Goal: Task Accomplishment & Management: Manage account settings

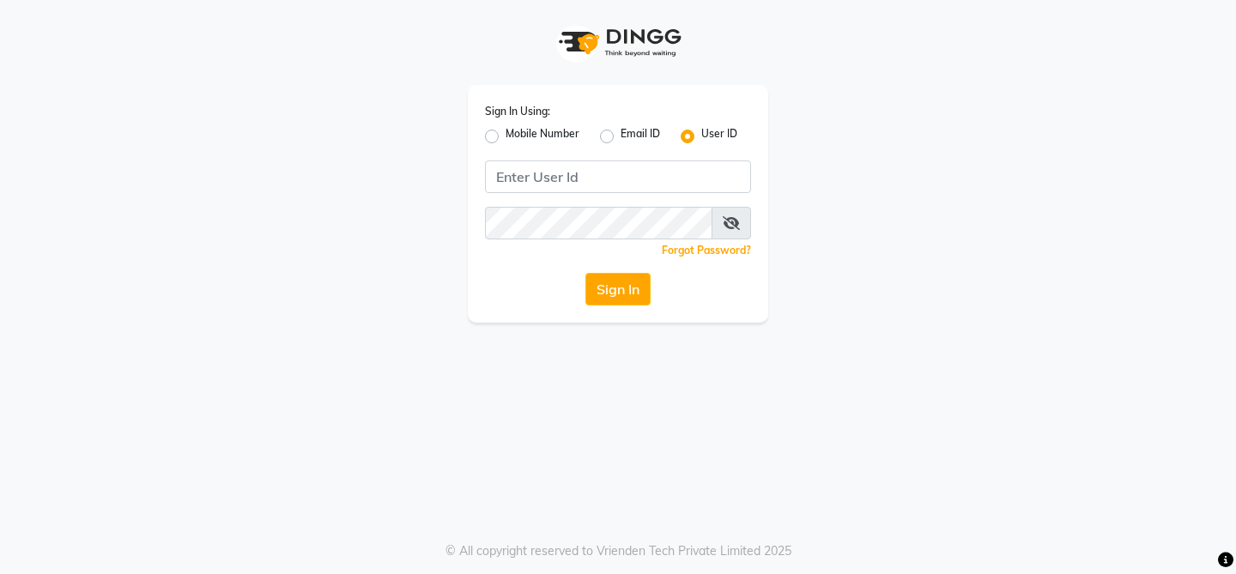
click at [543, 182] on input "Username" at bounding box center [618, 177] width 266 height 33
type input "infinitisalon"
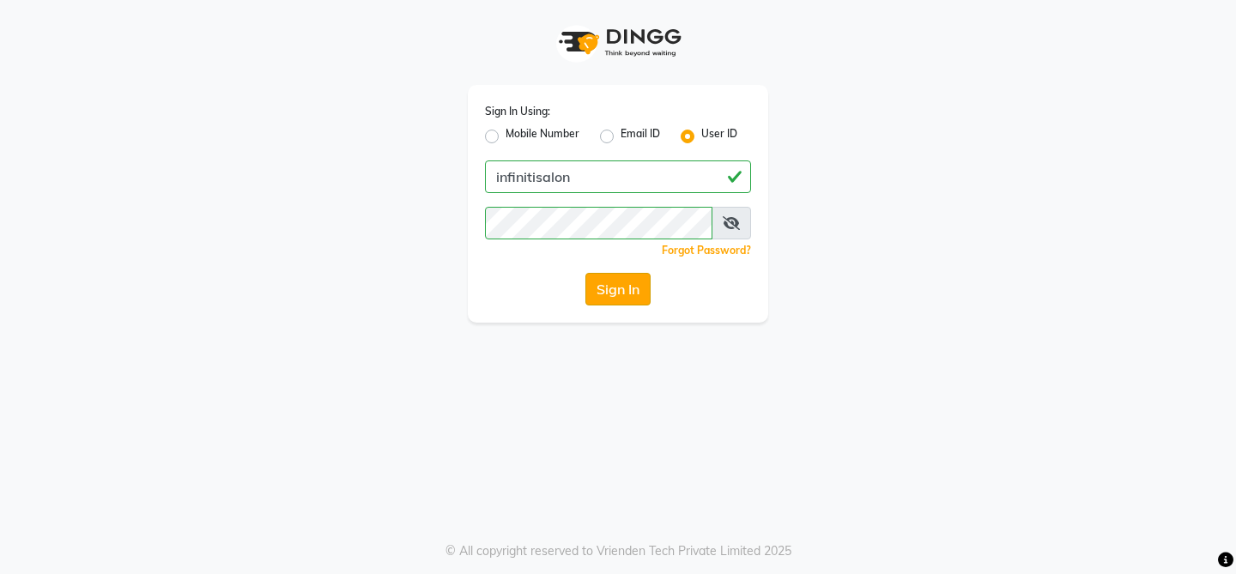
click at [594, 278] on button "Sign In" at bounding box center [618, 289] width 65 height 33
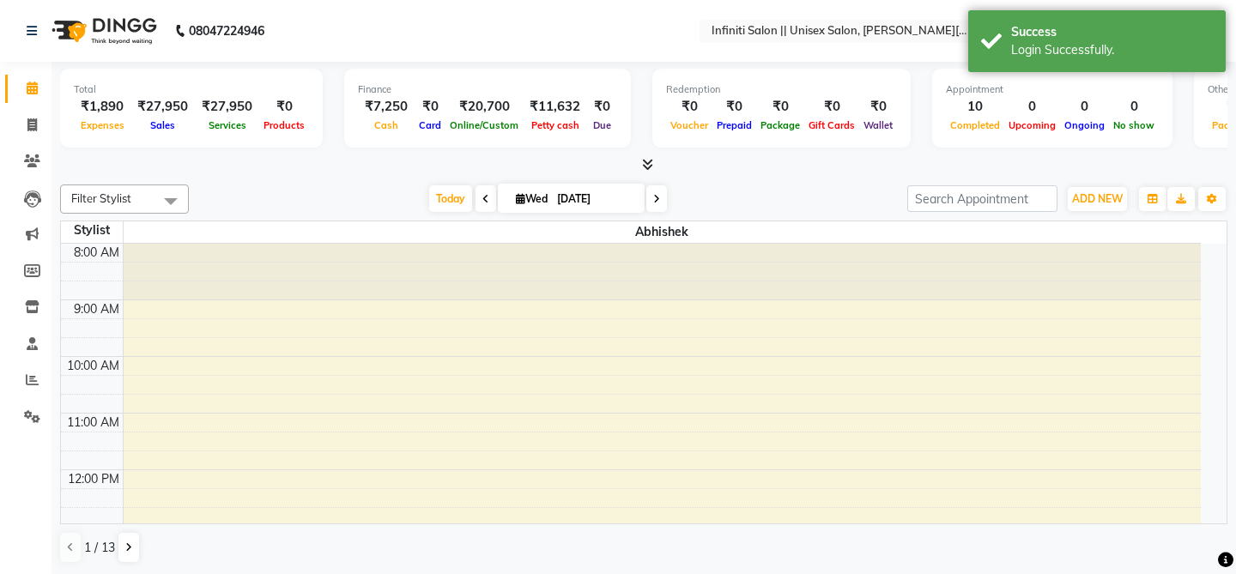
select select "en"
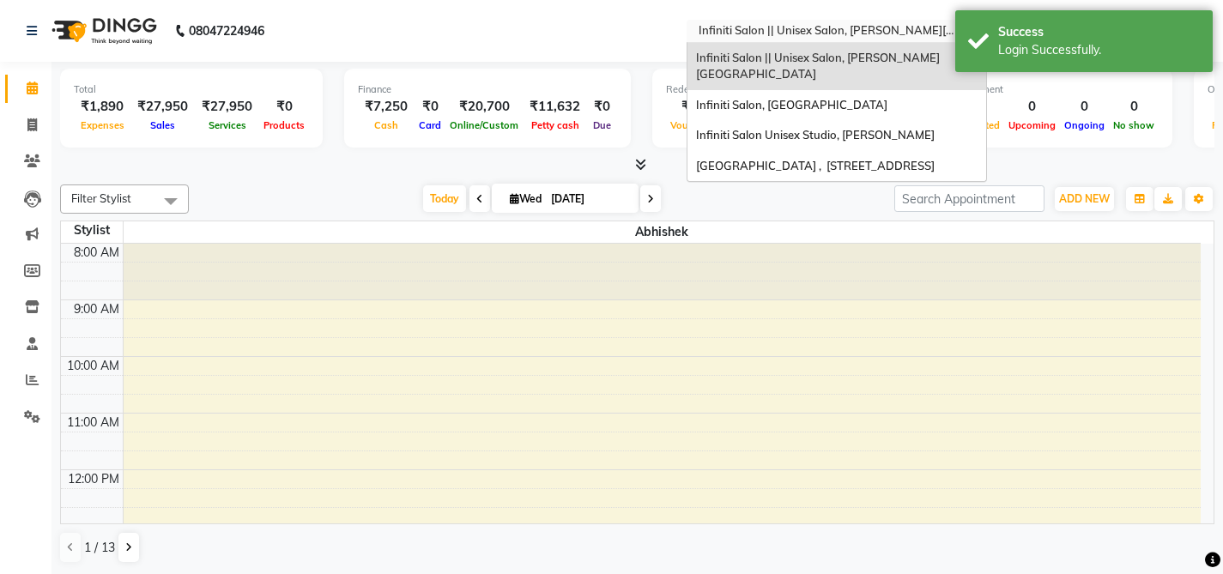
click at [762, 29] on input "text" at bounding box center [819, 32] width 249 height 17
click at [779, 98] on span "Infiniti Salon, [GEOGRAPHIC_DATA]" at bounding box center [791, 105] width 191 height 14
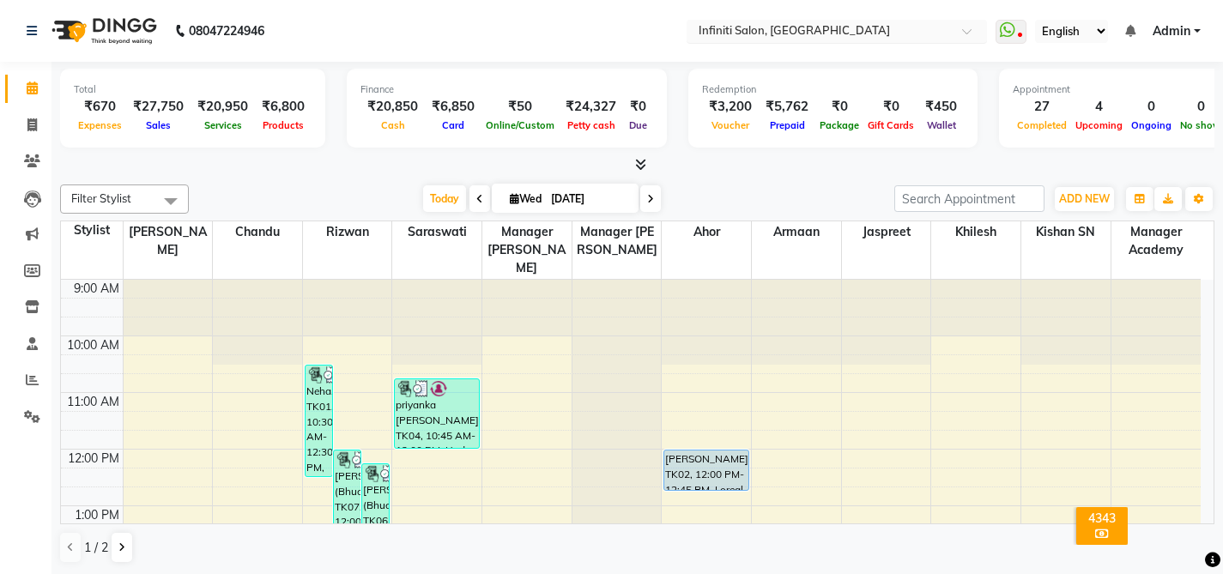
click at [806, 27] on input "text" at bounding box center [819, 32] width 249 height 17
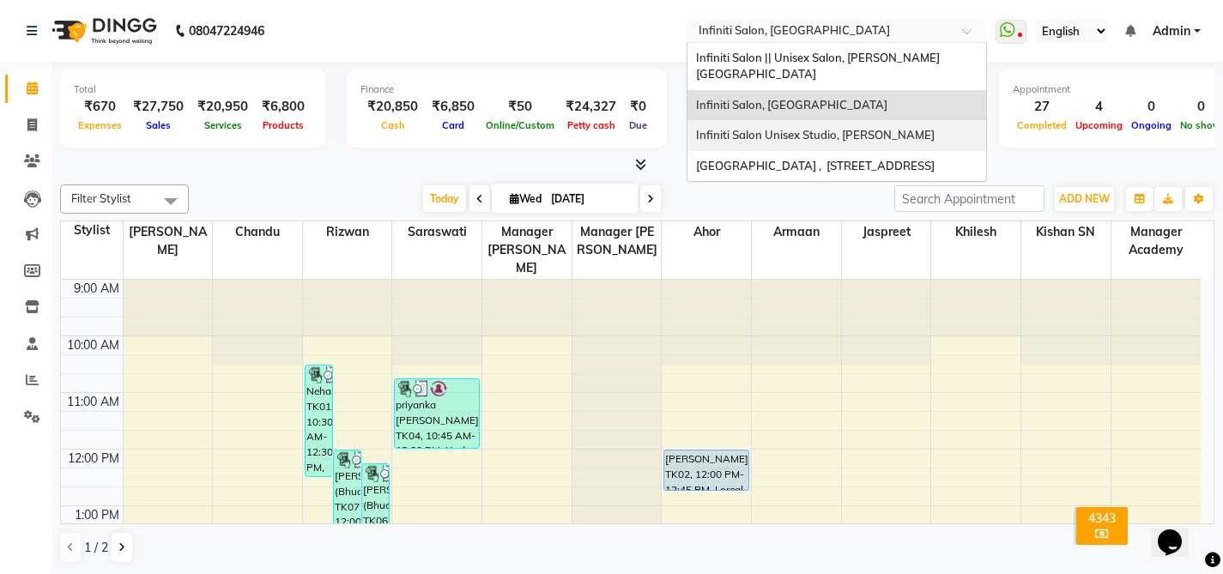
click at [840, 128] on span "Infiniti Salon Unisex Studio, Devendra Nagar" at bounding box center [815, 135] width 239 height 14
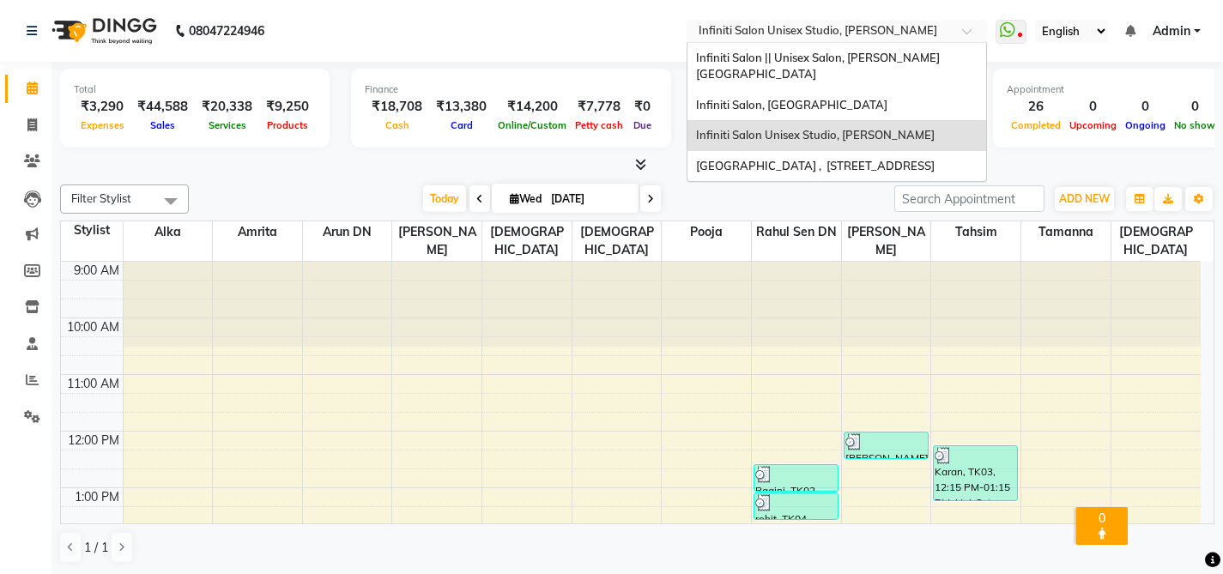
click at [851, 33] on input "text" at bounding box center [819, 32] width 249 height 17
click at [849, 97] on div "Infiniti Salon, [GEOGRAPHIC_DATA]" at bounding box center [837, 105] width 299 height 31
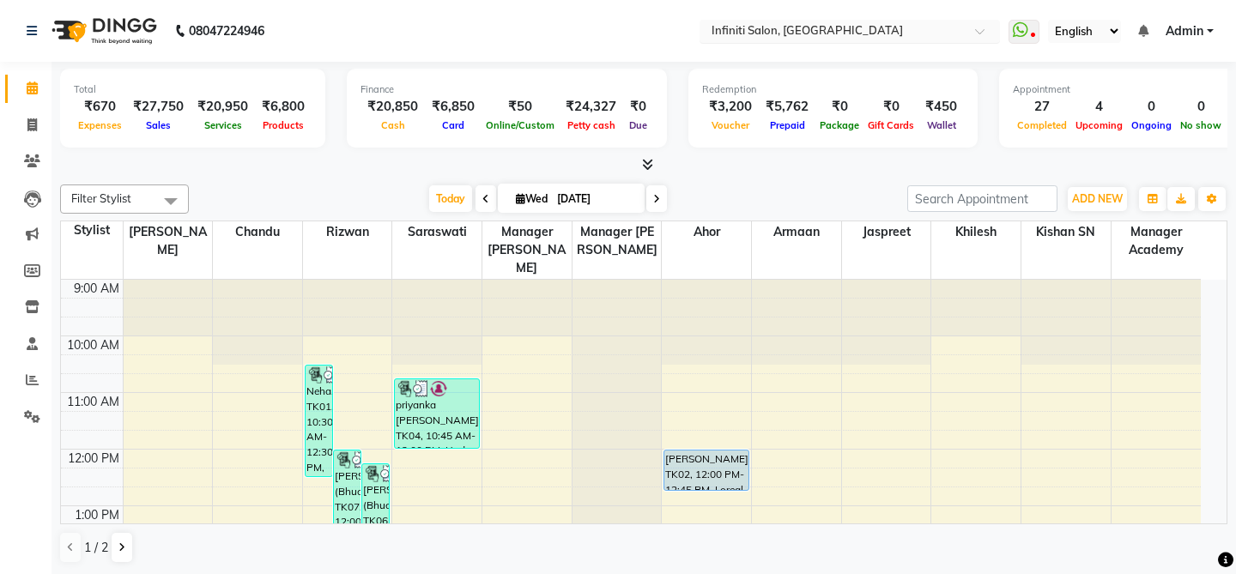
select select "en"
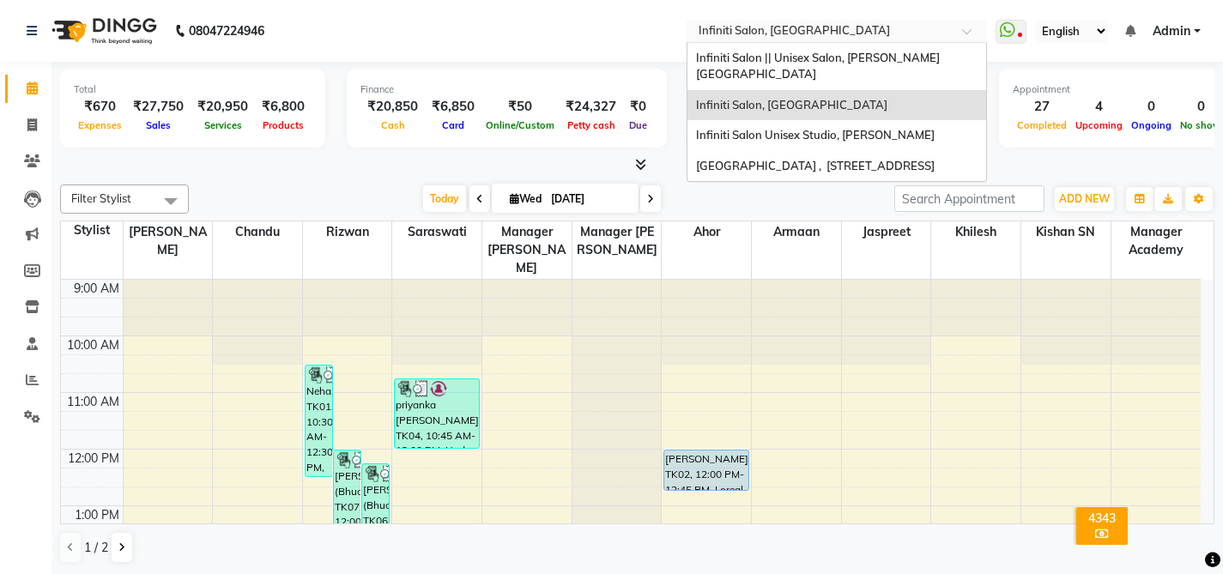
click at [825, 28] on input "text" at bounding box center [819, 32] width 249 height 17
click at [816, 58] on span "Infiniti Salon || Unisex Salon, [PERSON_NAME][GEOGRAPHIC_DATA]" at bounding box center [818, 66] width 244 height 31
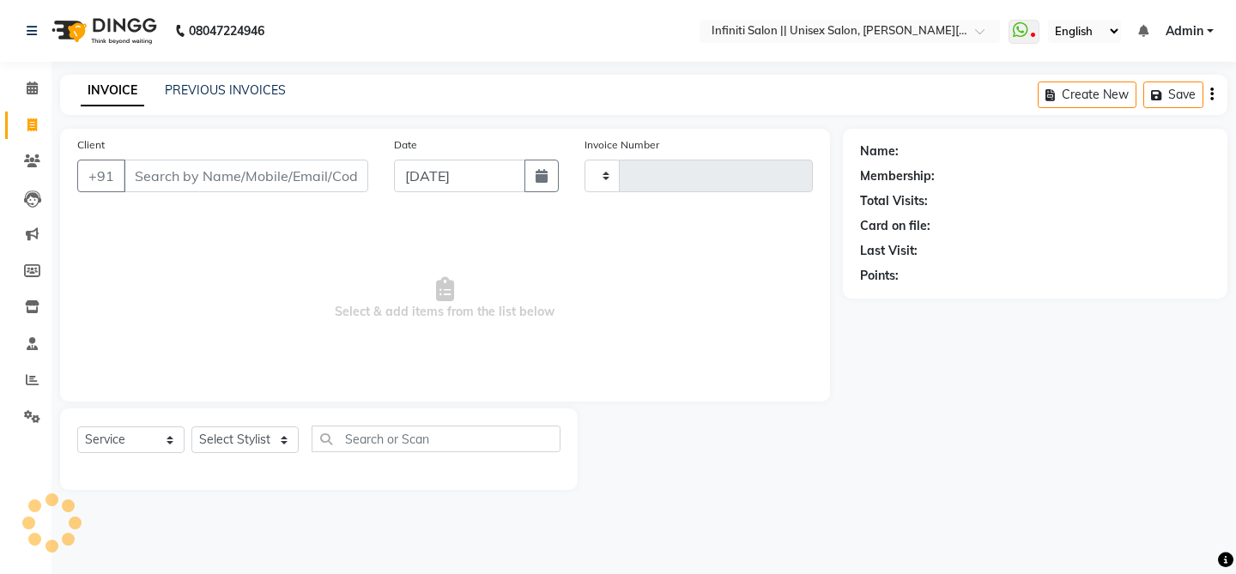
select select "service"
type input "0916"
select select "8233"
click at [203, 94] on link "PREVIOUS INVOICES" at bounding box center [225, 89] width 121 height 15
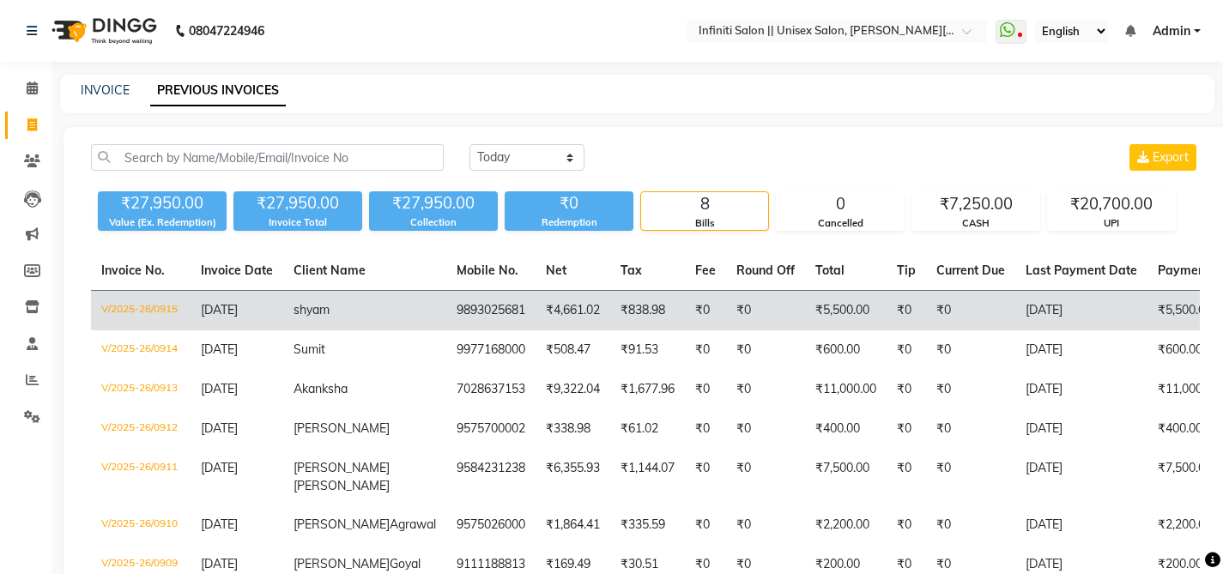
click at [126, 308] on td "V/2025-26/0915" at bounding box center [141, 311] width 100 height 40
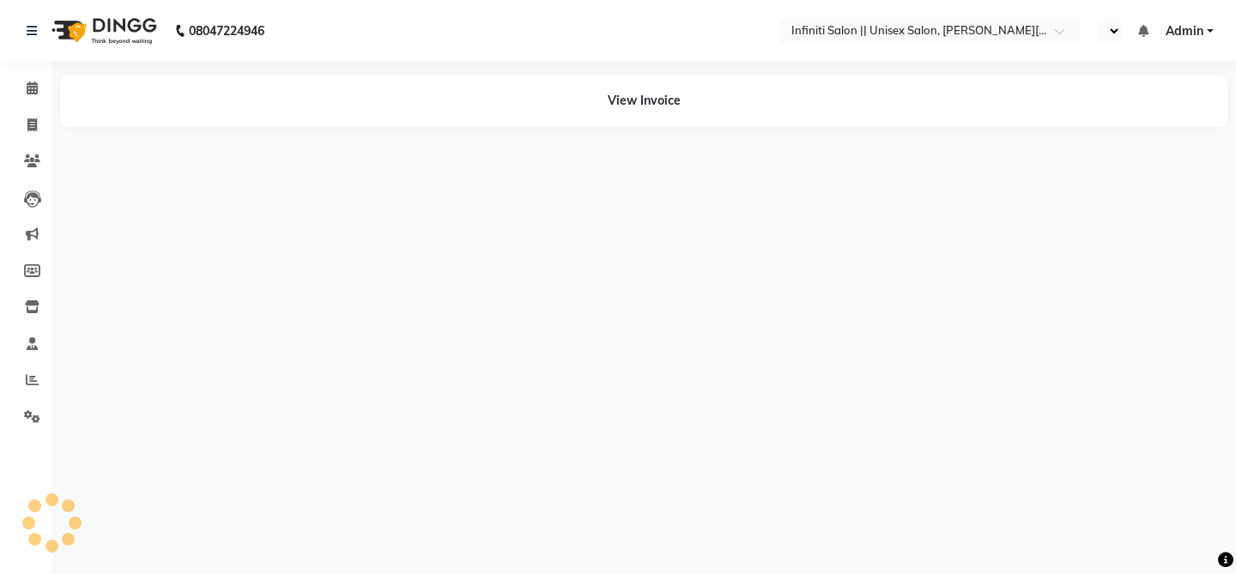
select select "en"
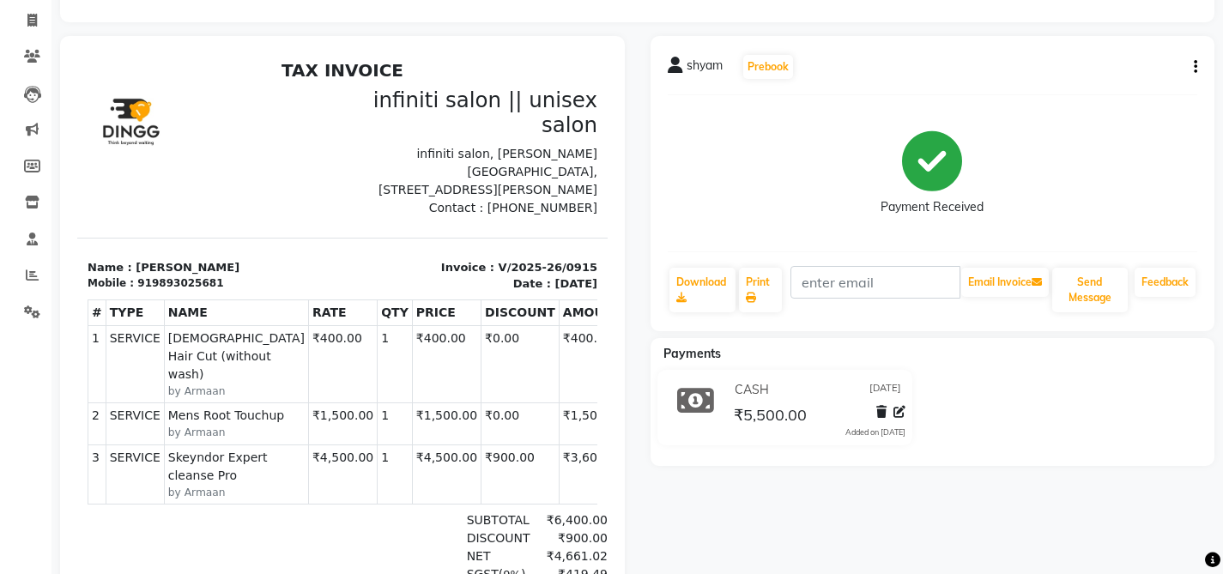
scroll to position [106, 0]
